Goal: Task Accomplishment & Management: Use online tool/utility

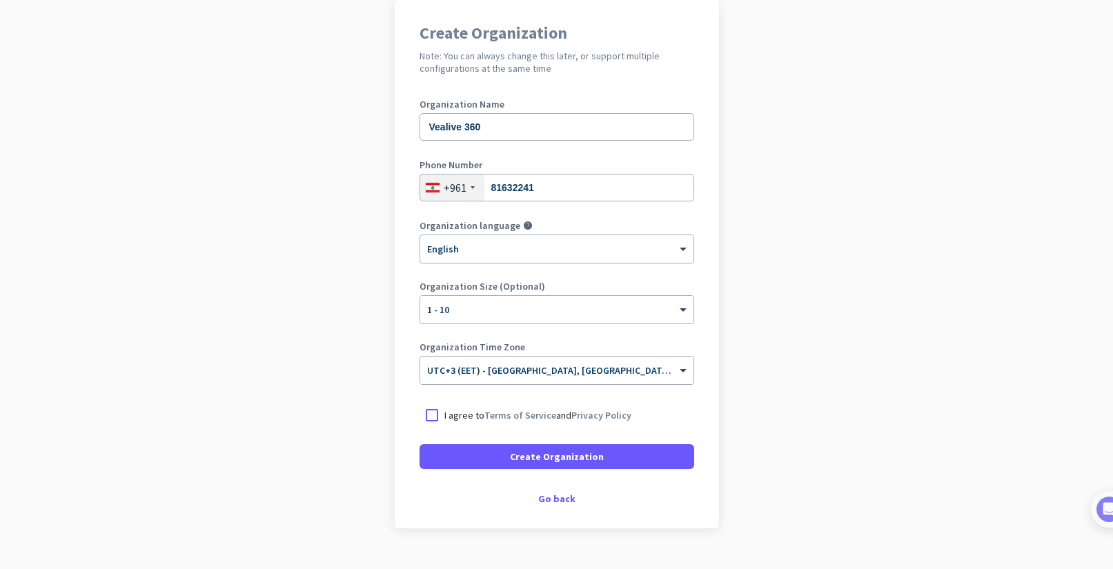
scroll to position [140, 0]
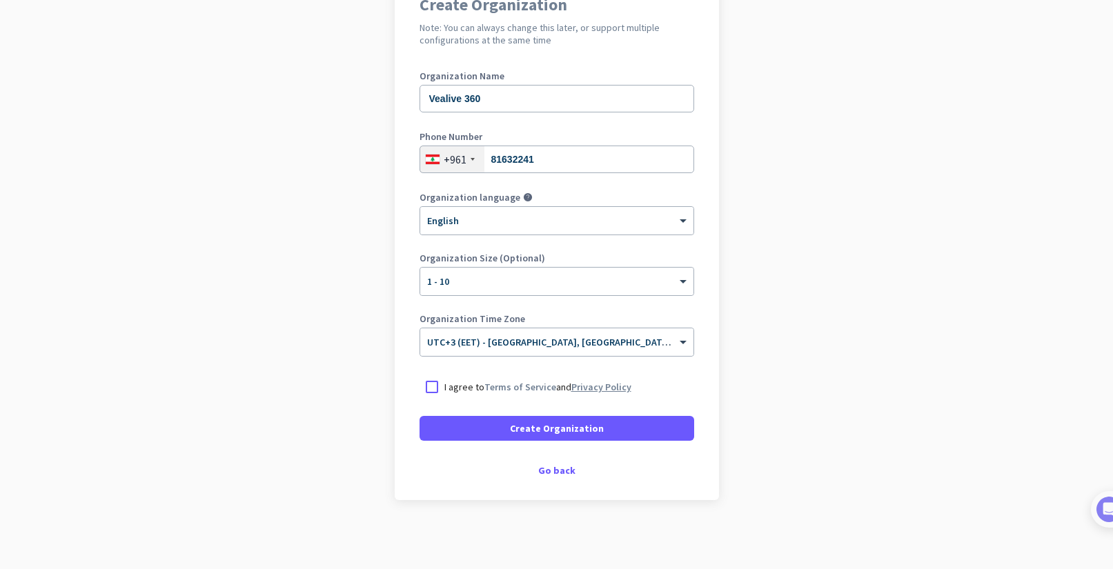
click at [575, 385] on link "Privacy Policy" at bounding box center [601, 387] width 60 height 12
click at [428, 382] on div at bounding box center [431, 387] width 25 height 25
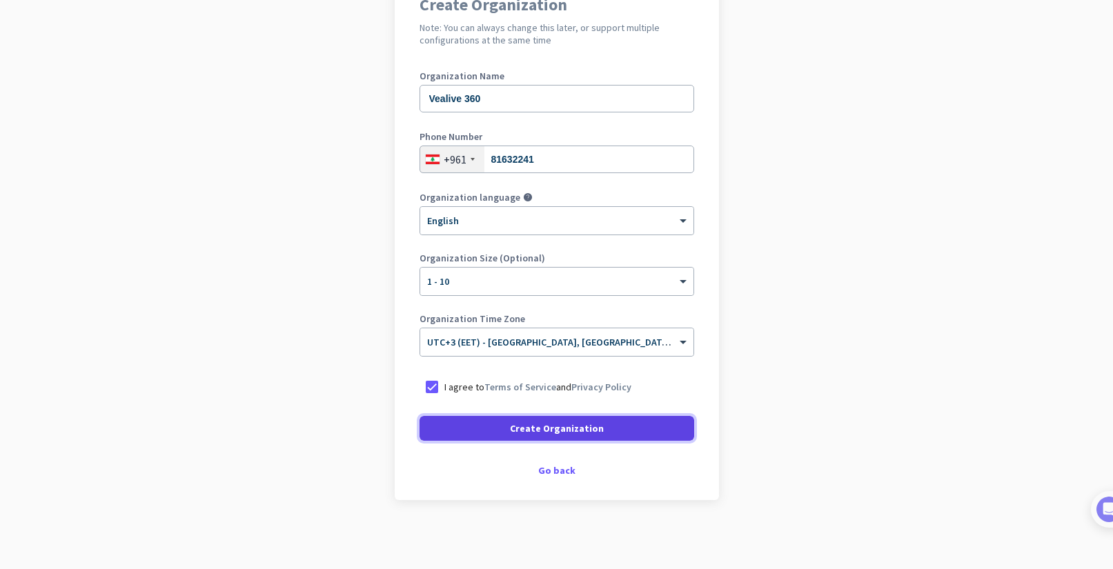
click at [454, 431] on span at bounding box center [556, 428] width 275 height 33
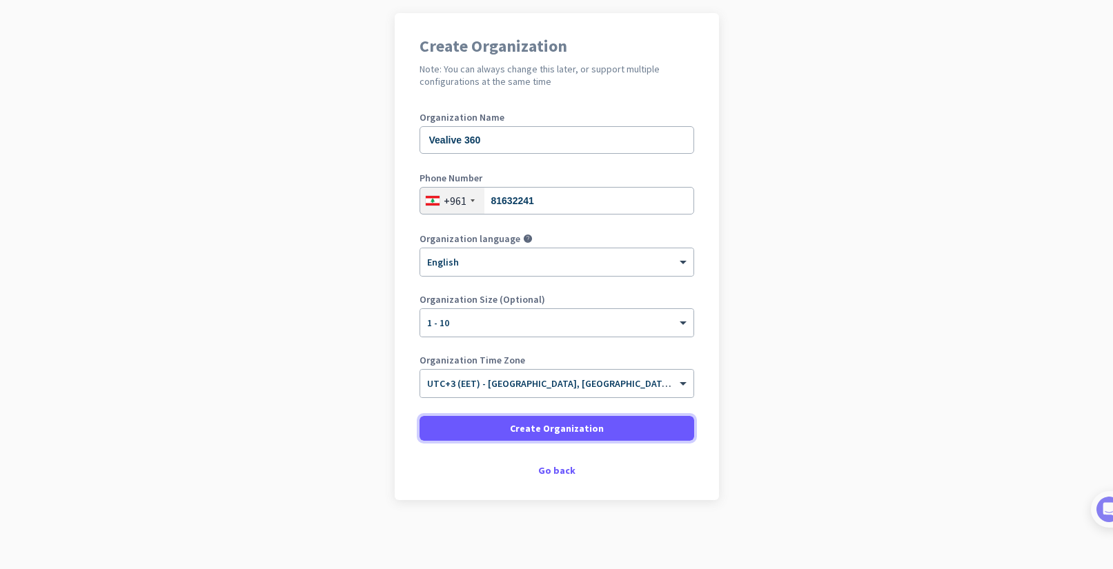
scroll to position [99, 0]
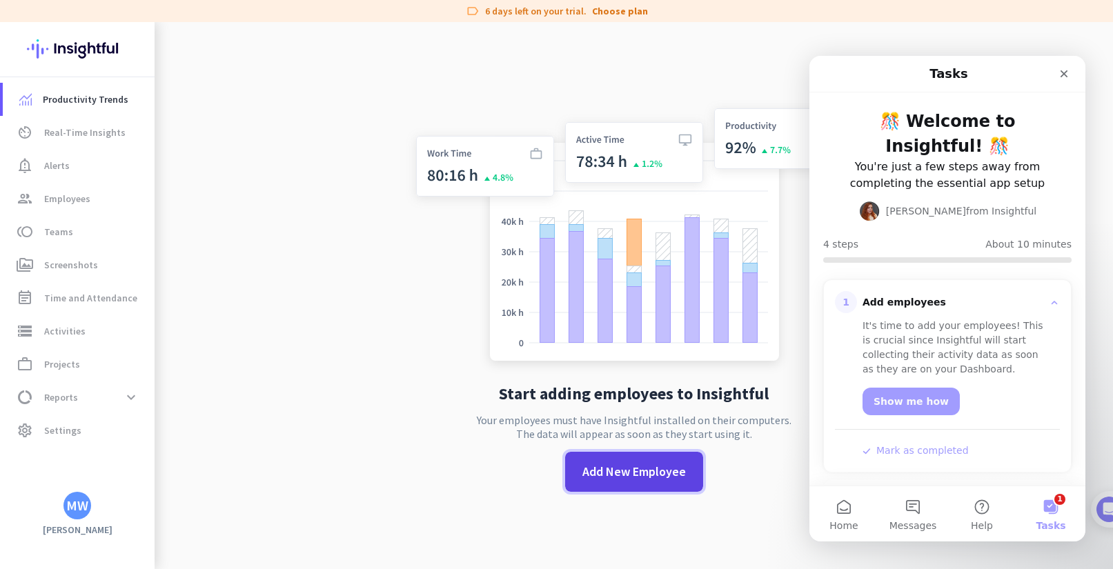
click at [623, 471] on span "Add New Employee" at bounding box center [633, 472] width 103 height 18
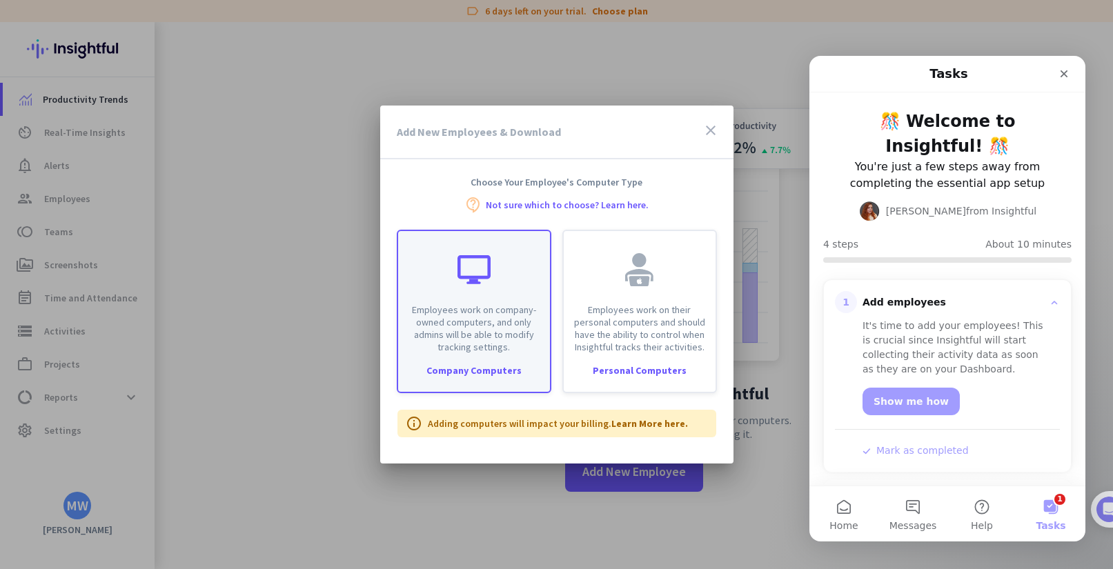
click at [482, 379] on div "Employees work on company-owned computers, and only admins will be able to modi…" at bounding box center [474, 312] width 155 height 164
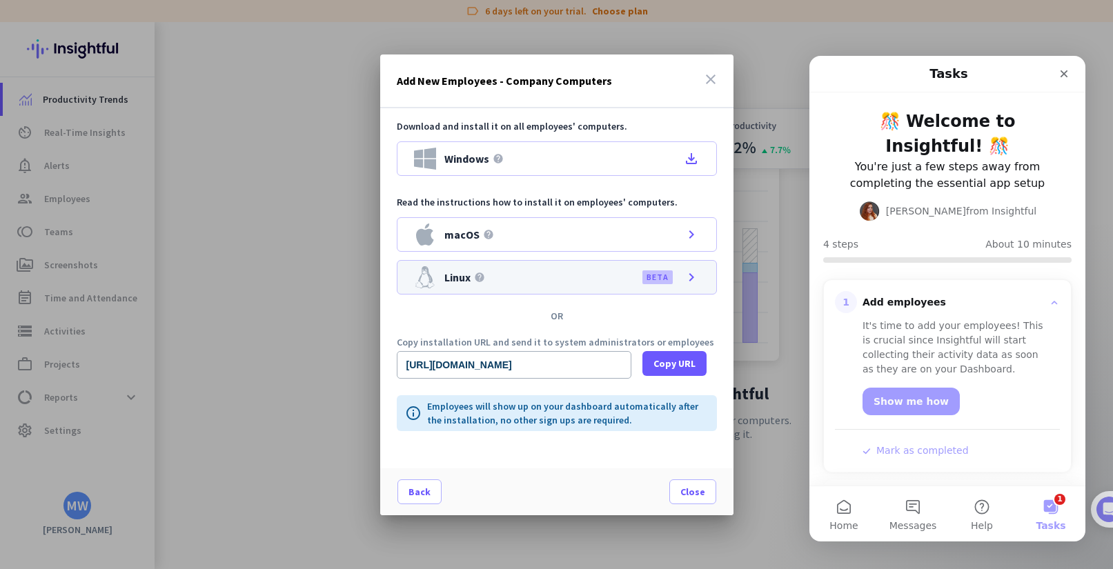
click at [607, 284] on div "Linux help BETA chevron_right" at bounding box center [557, 277] width 320 height 34
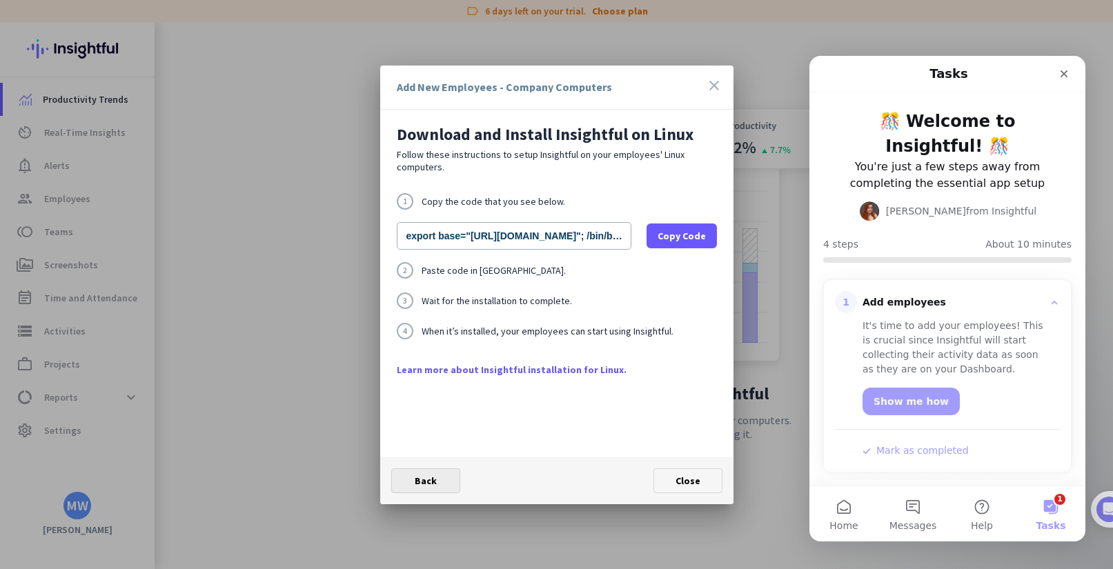
click at [457, 483] on span at bounding box center [426, 480] width 68 height 33
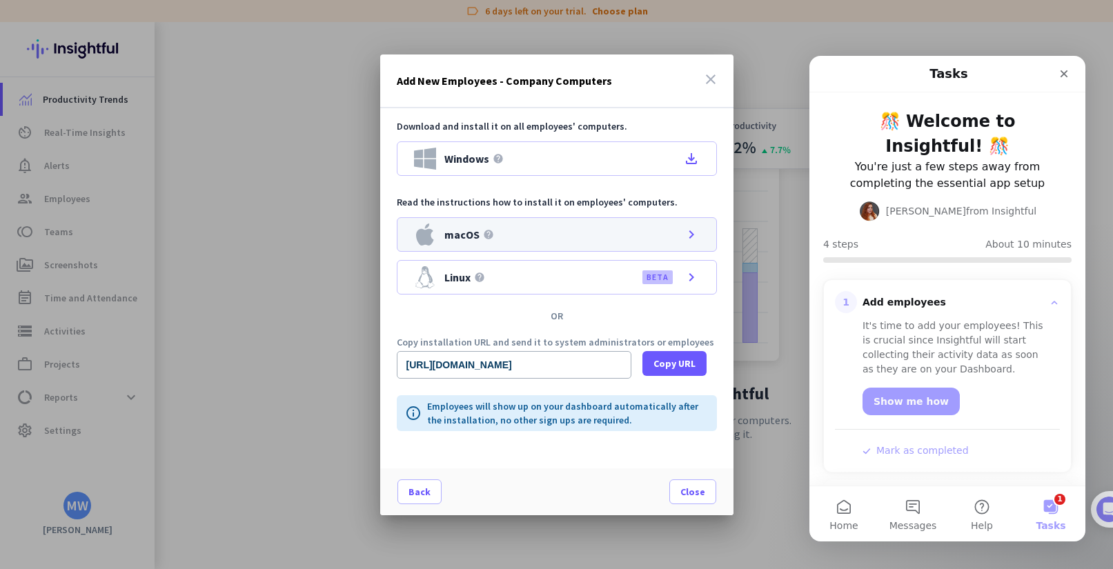
click at [658, 236] on div "macOS help chevron_right" at bounding box center [557, 234] width 320 height 34
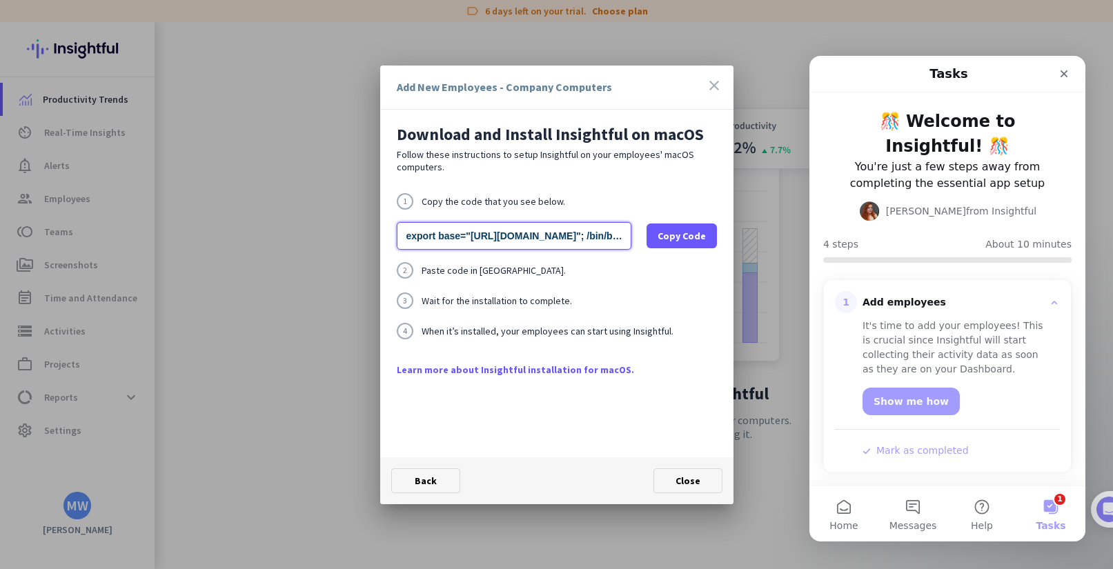
drag, startPoint x: 552, startPoint y: 241, endPoint x: 308, endPoint y: 228, distance: 244.6
click at [308, 228] on div "Add New Employees - Company Computers close Download and Install Insightful on …" at bounding box center [556, 284] width 1113 height 569
click at [437, 488] on span at bounding box center [426, 480] width 68 height 33
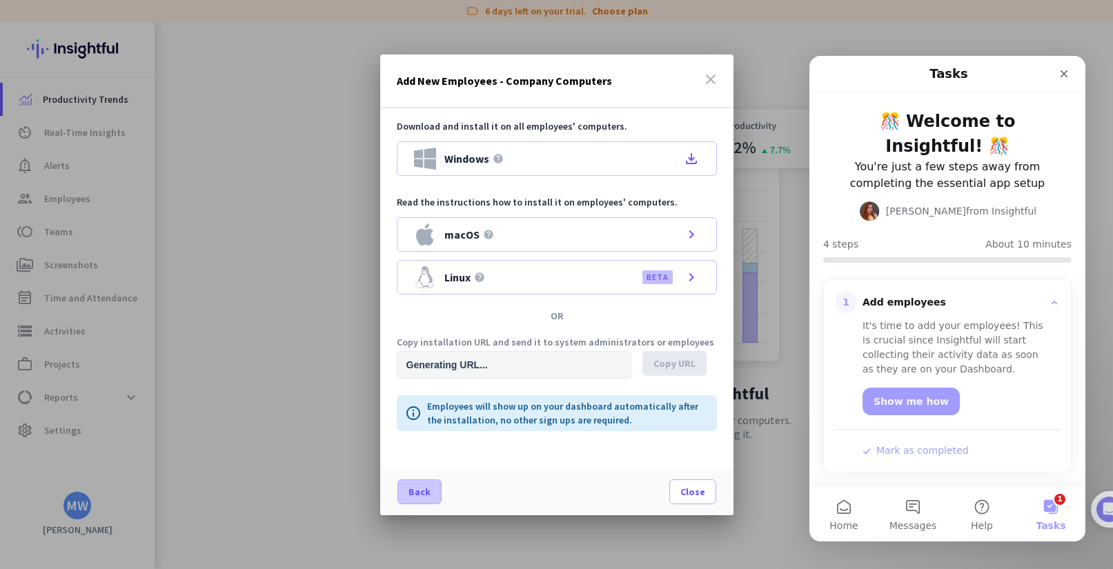
type input "[URL][DOMAIN_NAME]"
click at [987, 524] on span "Help" at bounding box center [982, 526] width 22 height 10
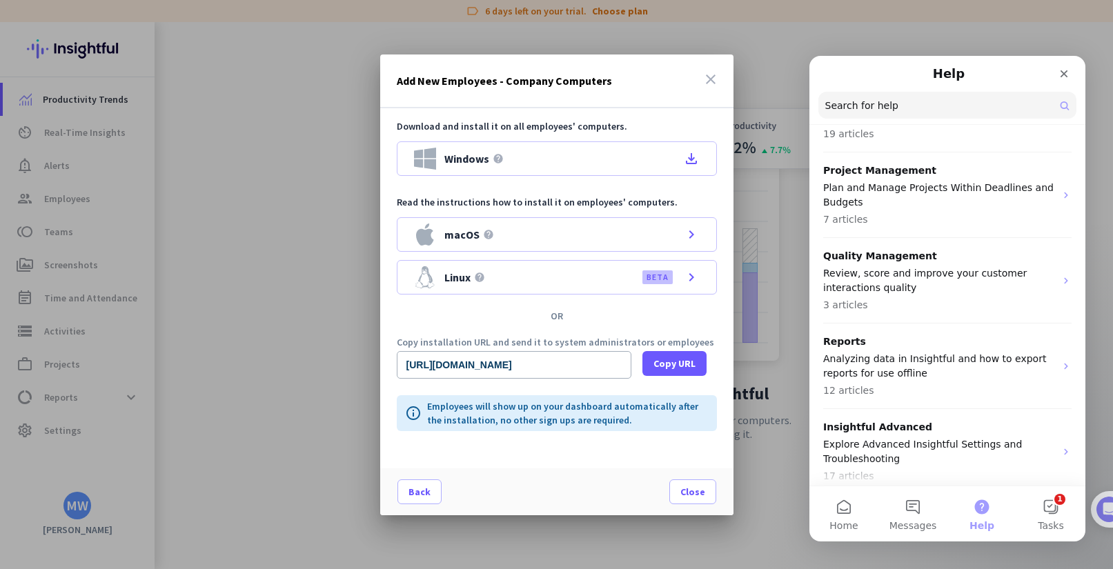
scroll to position [648, 0]
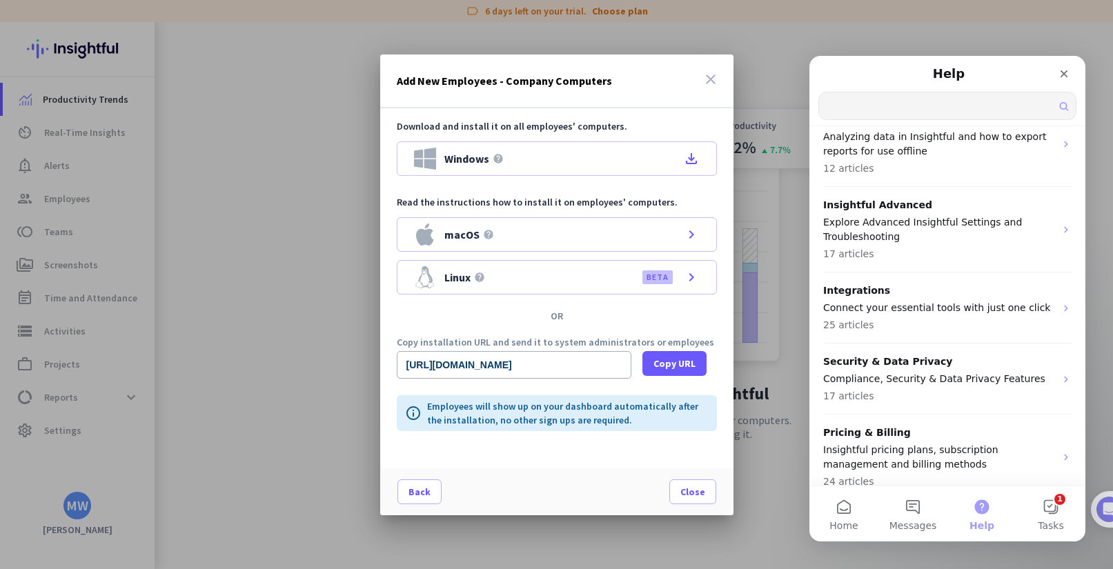
click at [1066, 104] on input "Search for help" at bounding box center [947, 105] width 257 height 27
type input "uninstall"
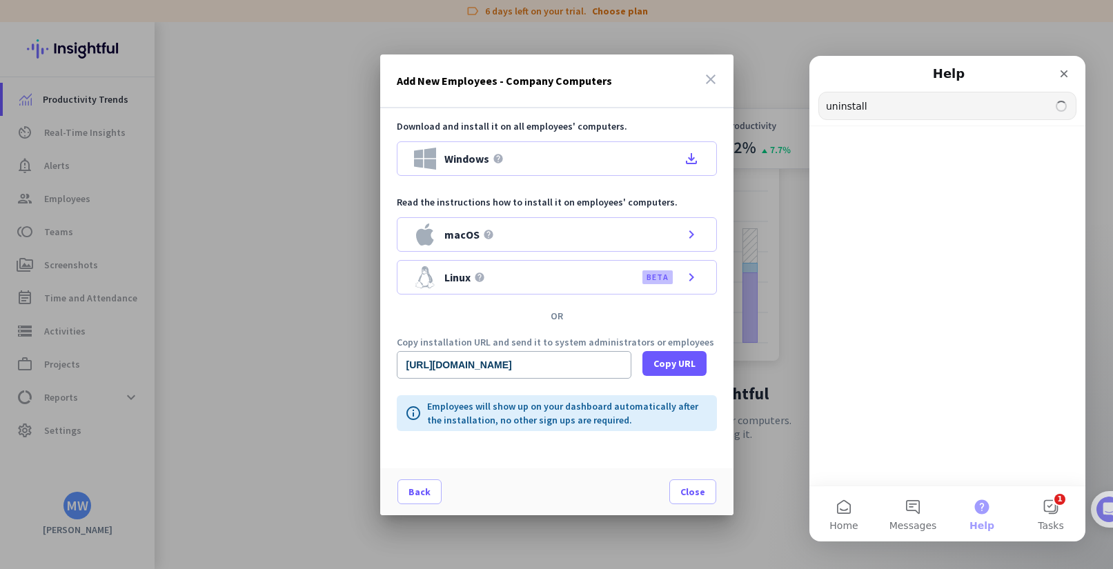
scroll to position [101, 0]
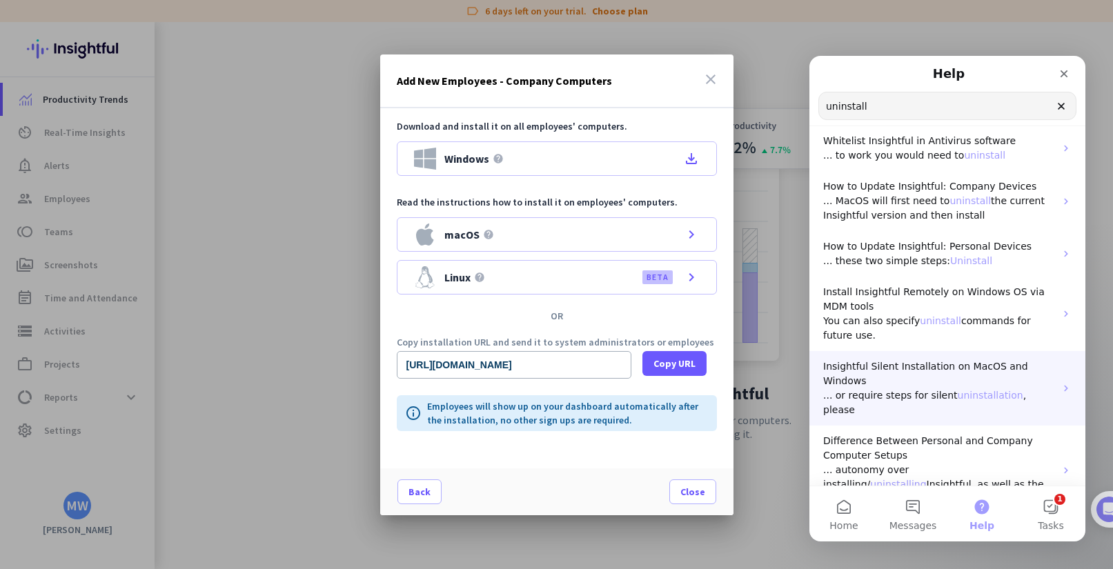
click at [894, 379] on p "Insightful Silent Installation on MacOS and Windows" at bounding box center [939, 373] width 232 height 29
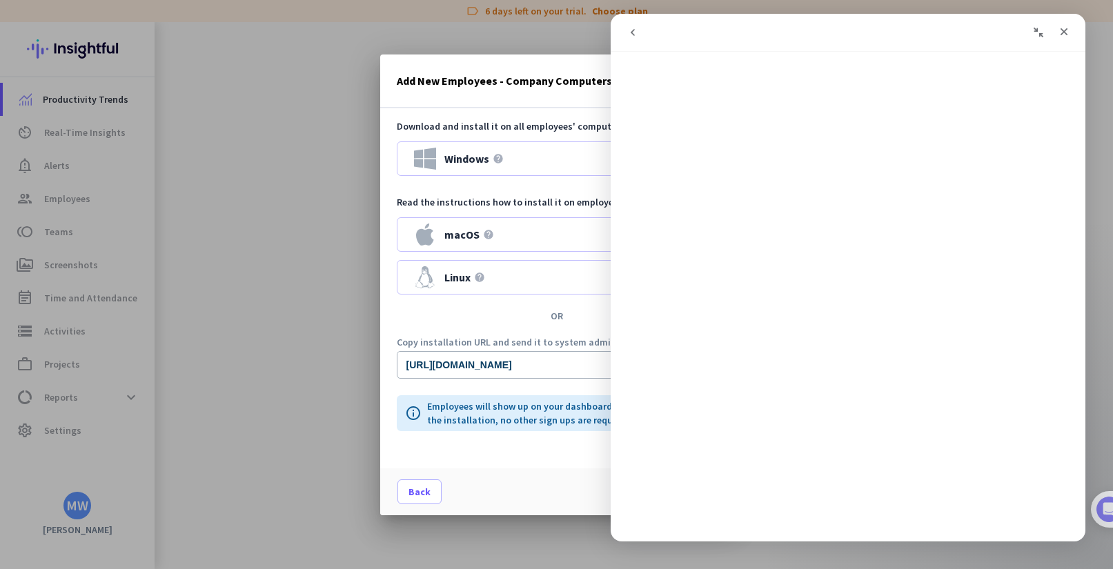
scroll to position [0, 0]
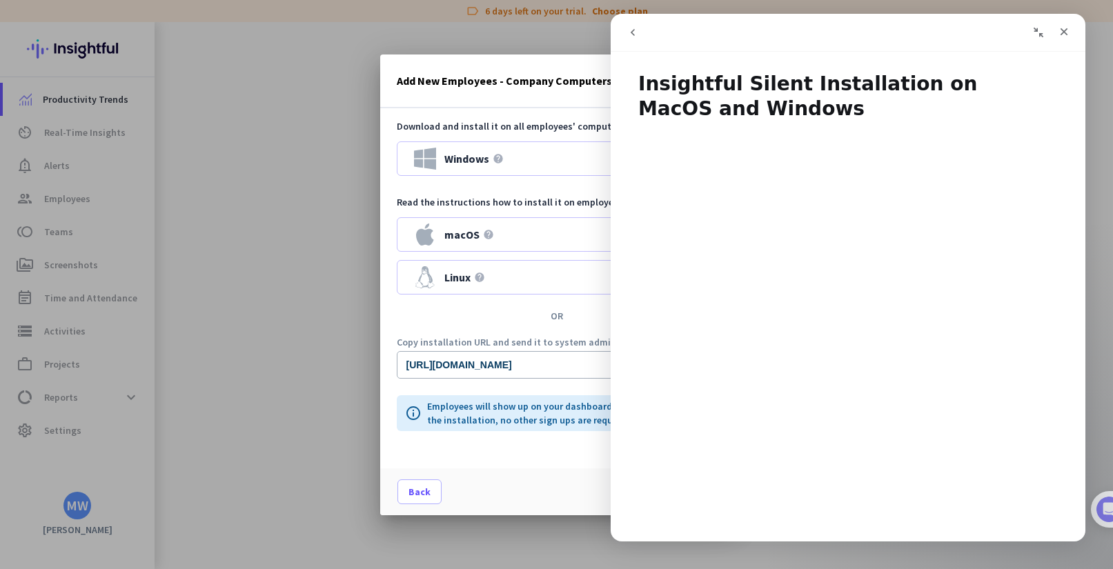
click at [633, 29] on icon "go back" at bounding box center [632, 32] width 11 height 11
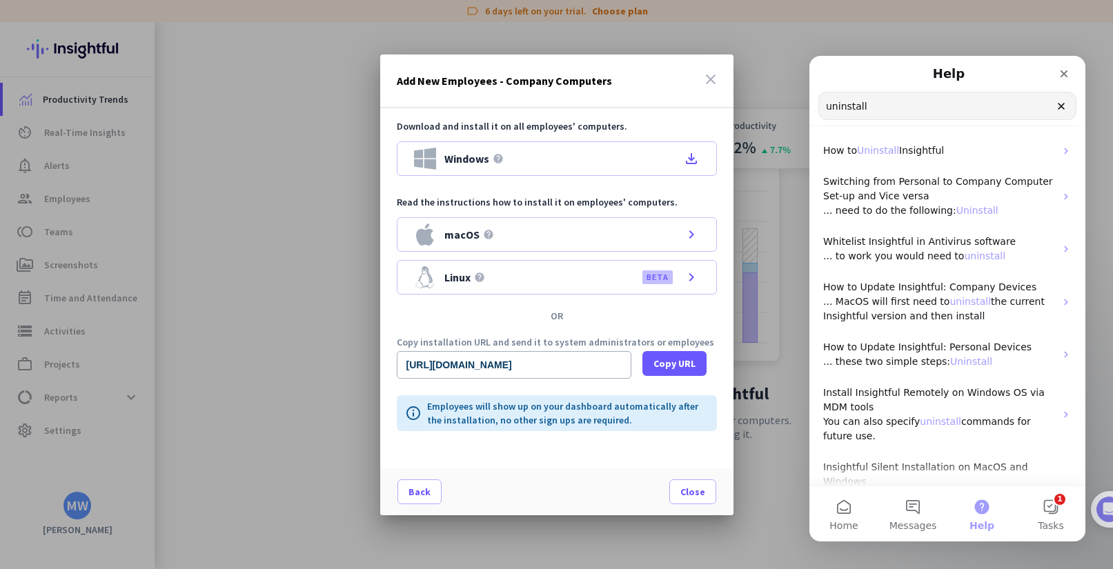
click at [983, 101] on input "uninstall" at bounding box center [947, 105] width 257 height 27
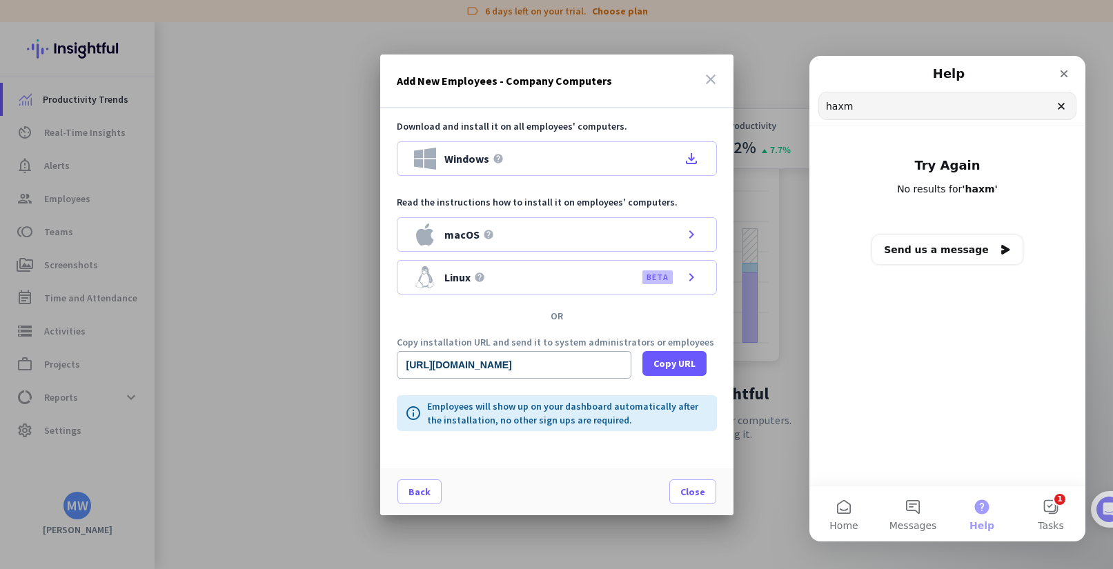
click at [306, 89] on div at bounding box center [556, 284] width 1113 height 569
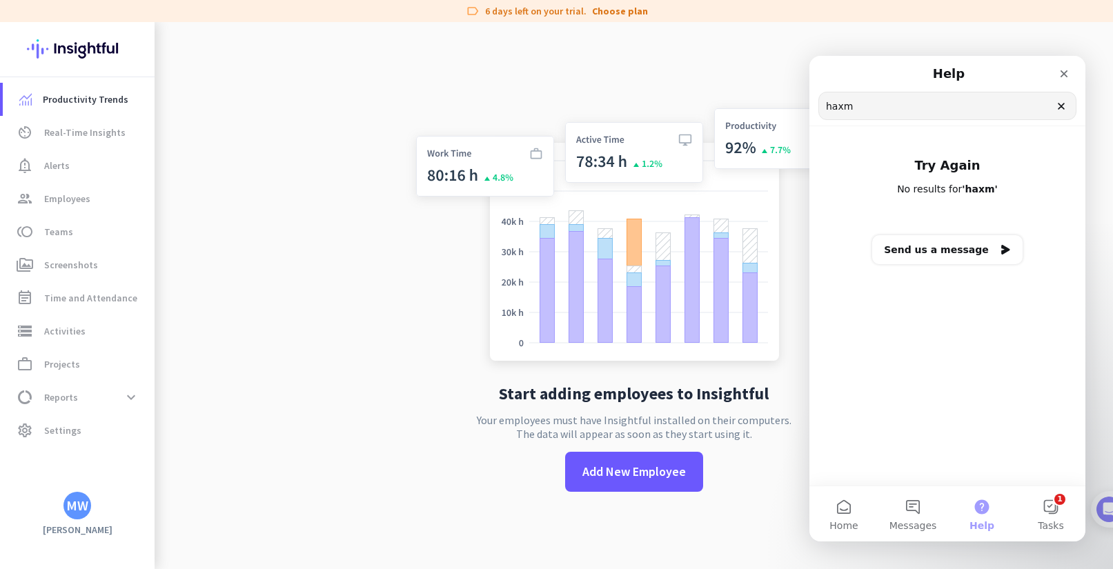
click at [870, 99] on input "haxm" at bounding box center [947, 105] width 257 height 27
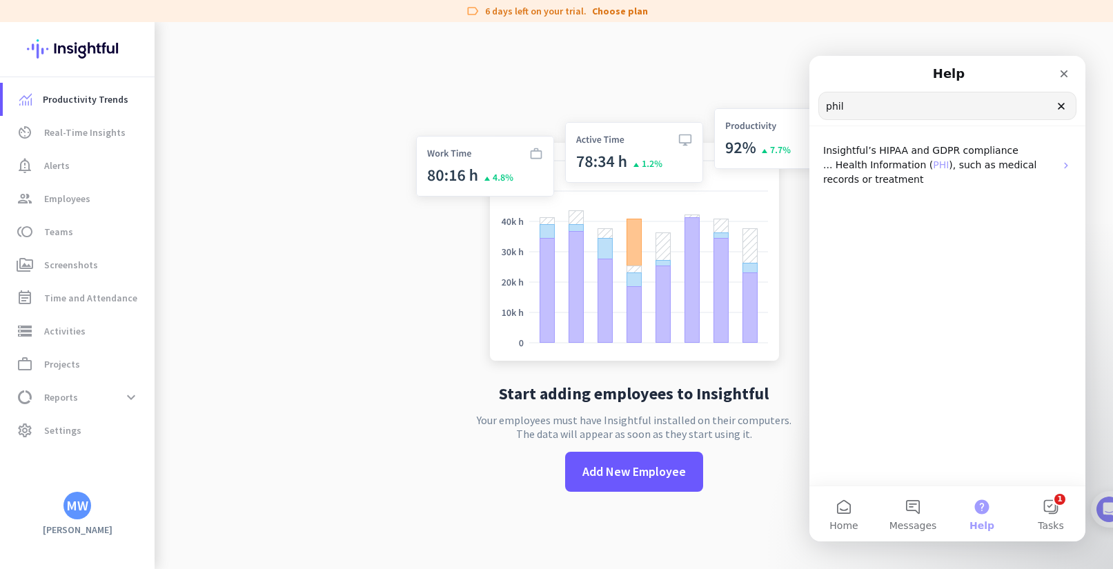
type input "phil"
click at [1068, 77] on icon "Close" at bounding box center [1063, 73] width 11 height 11
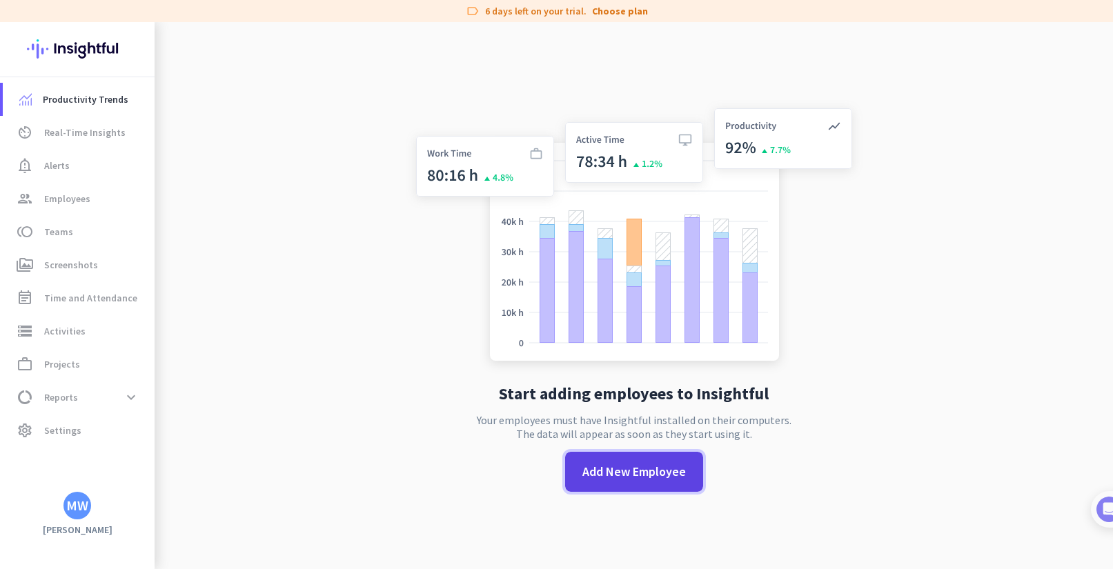
click at [582, 470] on span "Add New Employee" at bounding box center [633, 472] width 103 height 18
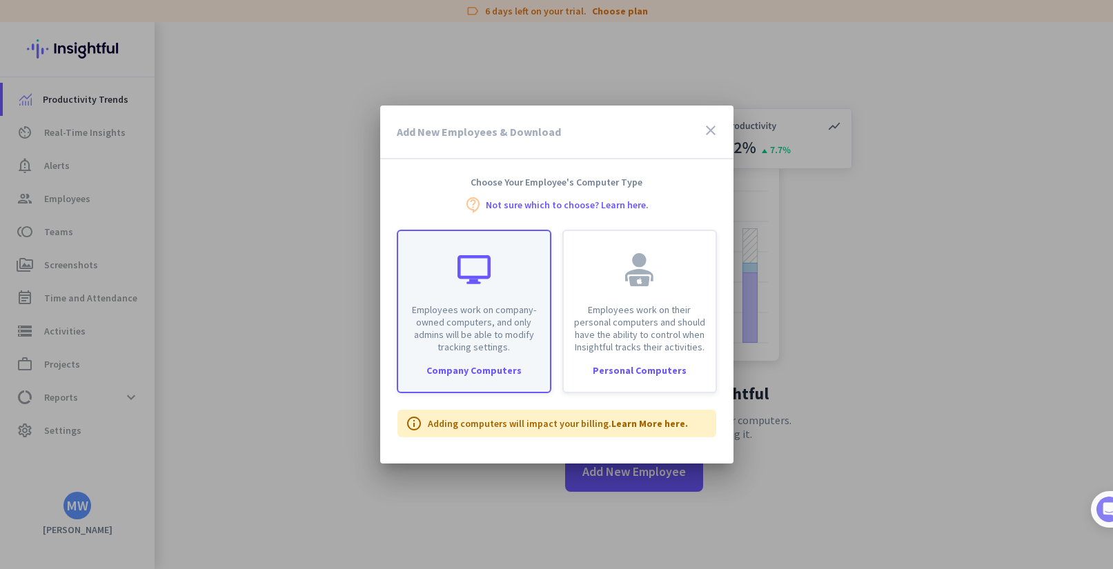
click at [462, 310] on p "Employees work on company-owned computers, and only admins will be able to modi…" at bounding box center [473, 329] width 135 height 50
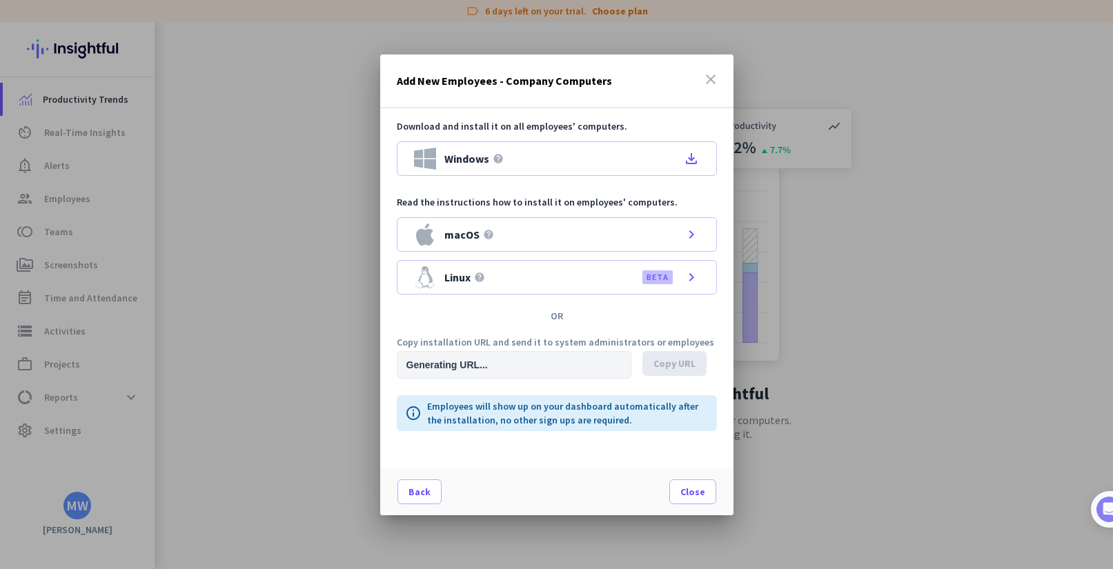
type input "[URL][DOMAIN_NAME]"
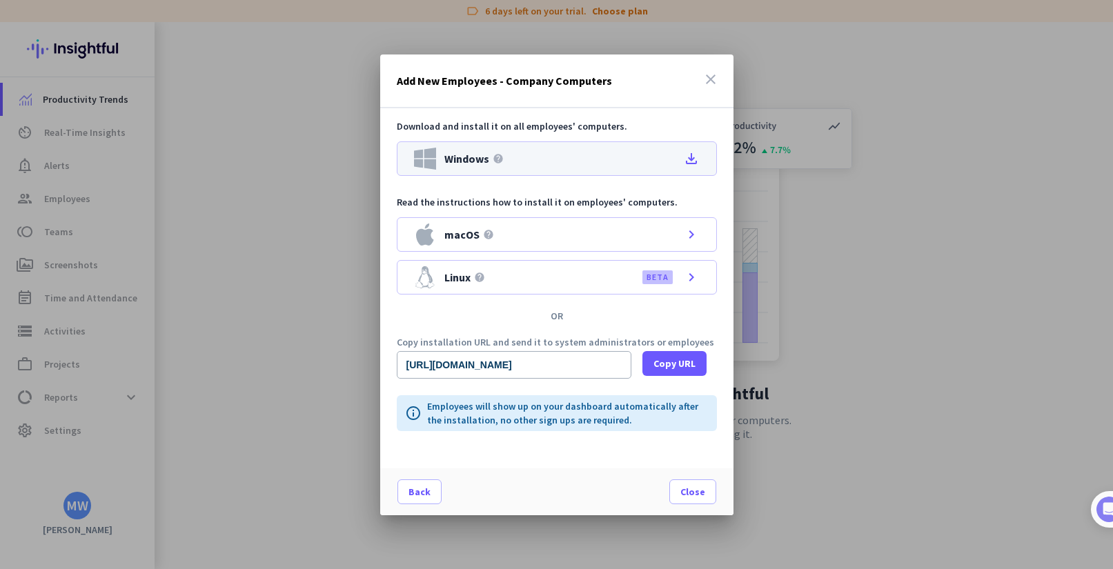
click at [624, 152] on div "Windows help file_download" at bounding box center [557, 158] width 320 height 34
click at [683, 161] on icon "file_download" at bounding box center [691, 158] width 17 height 17
